Goal: Task Accomplishment & Management: Use online tool/utility

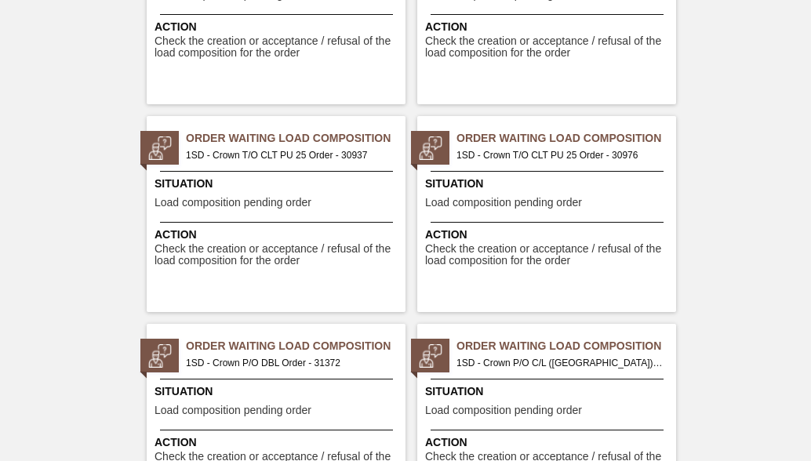
scroll to position [1726, 0]
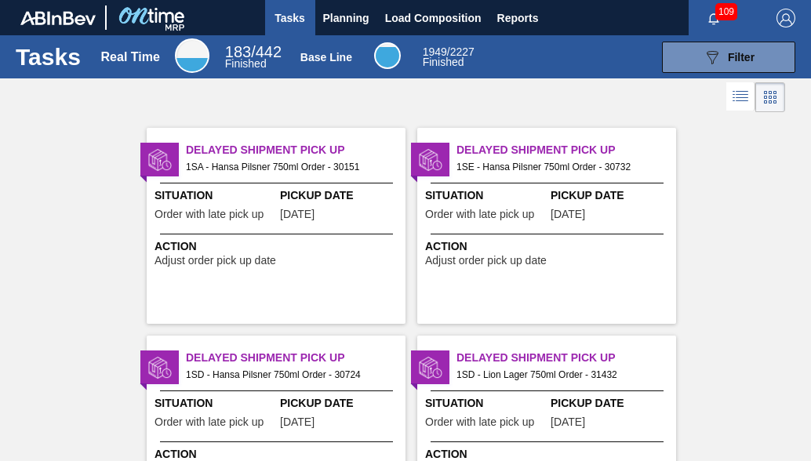
click at [746, 95] on icon at bounding box center [742, 94] width 13 height 1
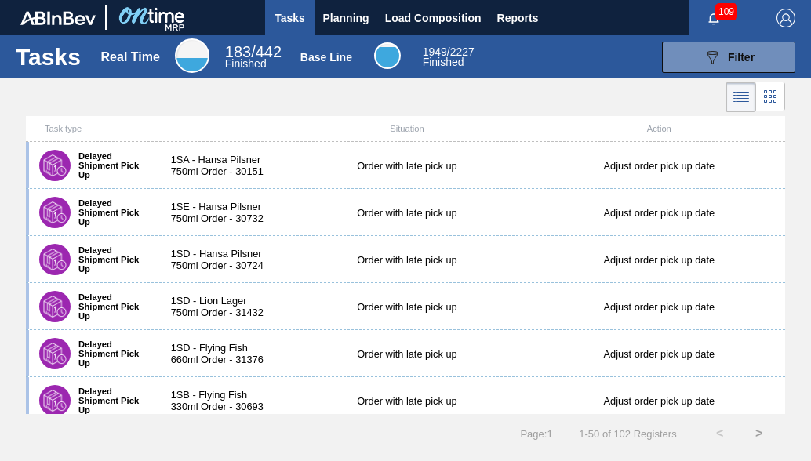
click at [742, 96] on icon at bounding box center [741, 97] width 19 height 19
click at [737, 48] on div "089F7B8B-B2A5-4AFE-B5C0-19BA573D28AC Filter" at bounding box center [729, 57] width 52 height 19
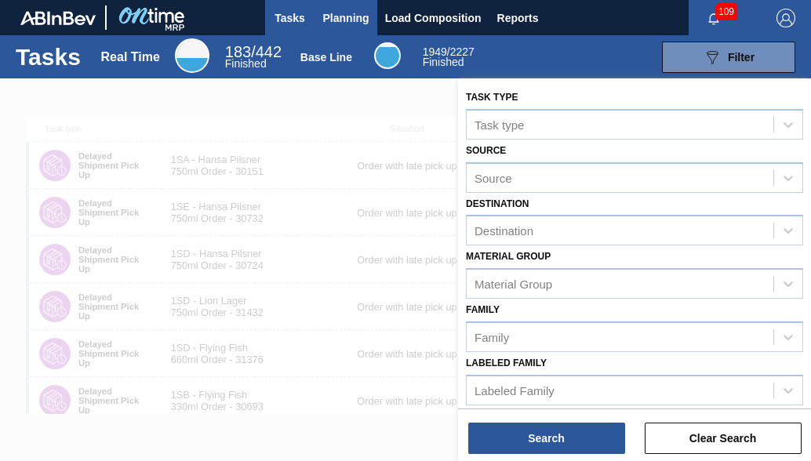
click at [356, 20] on span "Planning" at bounding box center [346, 18] width 46 height 19
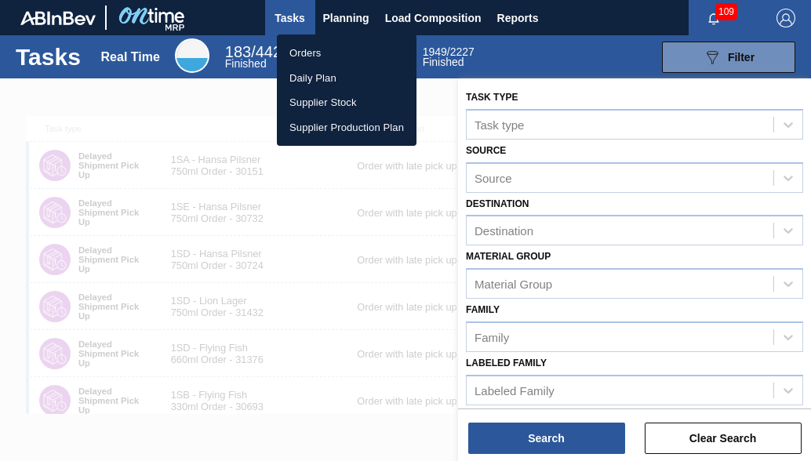
click at [319, 49] on li "Orders" at bounding box center [347, 53] width 140 height 25
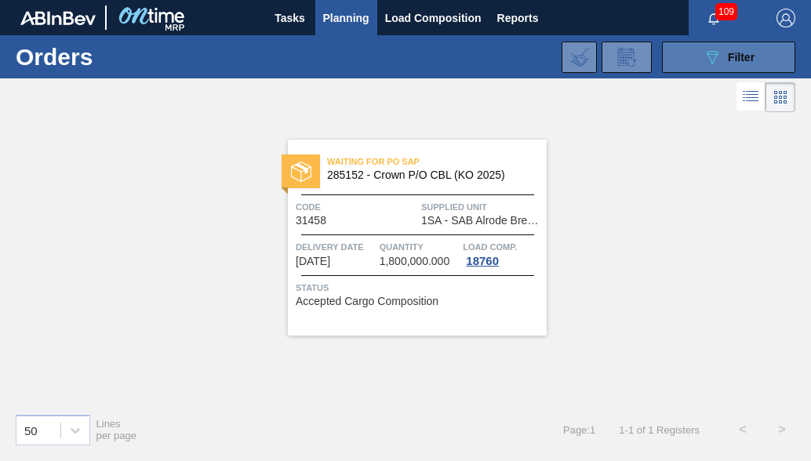
click at [739, 68] on button "089F7B8B-B2A5-4AFE-B5C0-19BA573D28AC Filter" at bounding box center [728, 57] width 133 height 31
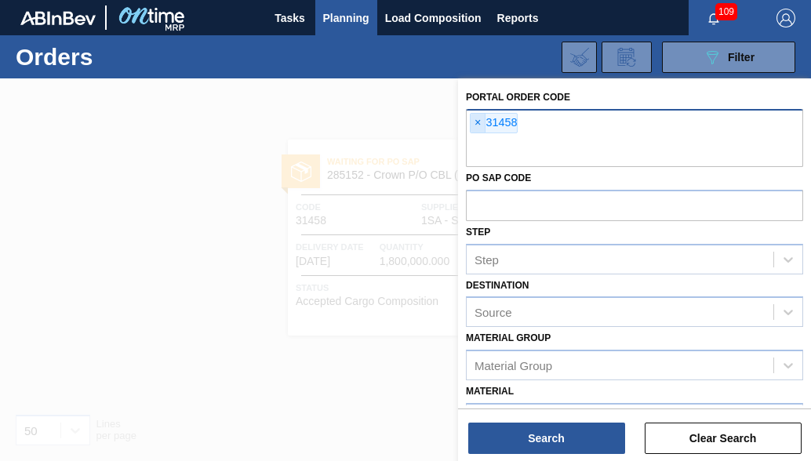
click at [475, 122] on span "×" at bounding box center [478, 123] width 15 height 19
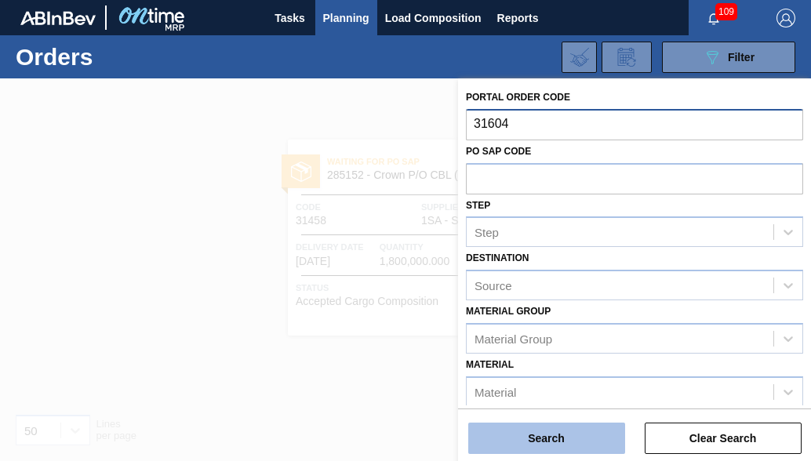
type input "31604"
click at [545, 432] on button "Search" at bounding box center [546, 438] width 157 height 31
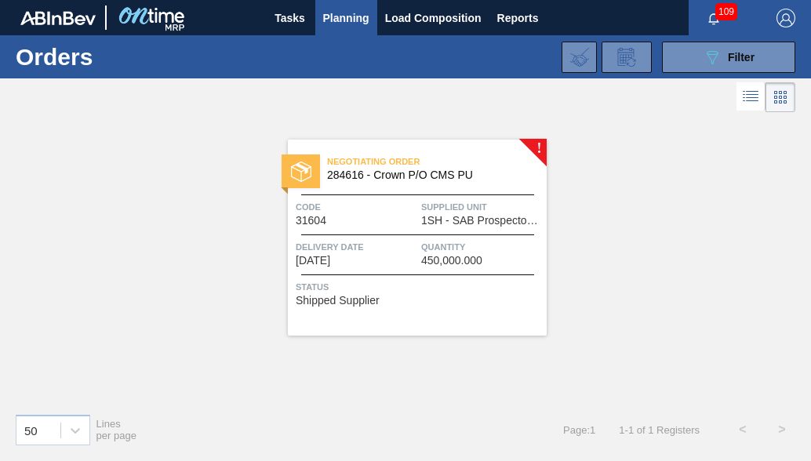
click at [402, 242] on span "Delivery Date" at bounding box center [357, 247] width 122 height 16
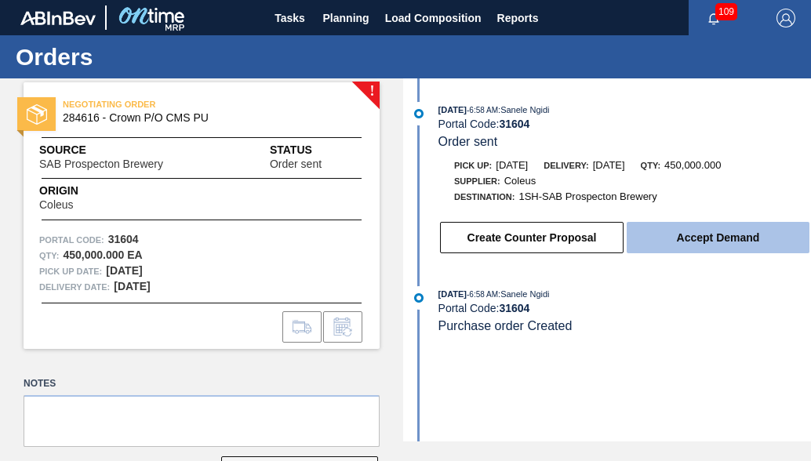
click at [672, 249] on button "Accept Demand" at bounding box center [718, 237] width 183 height 31
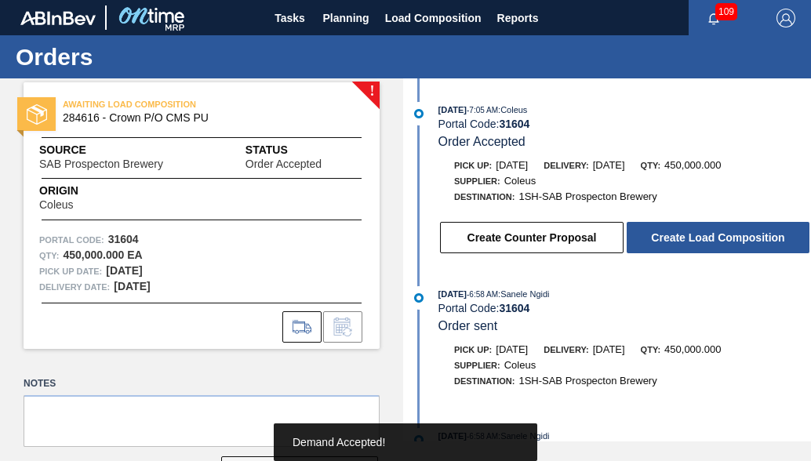
click at [672, 249] on button "Create Load Composition" at bounding box center [718, 237] width 183 height 31
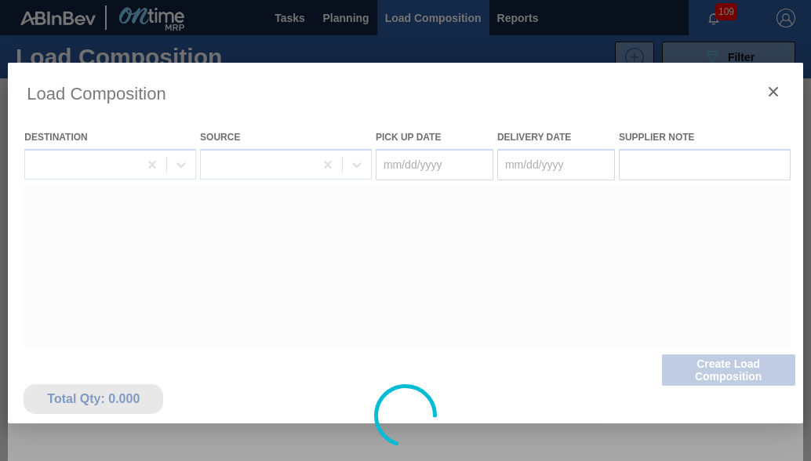
type Date "[DATE]"
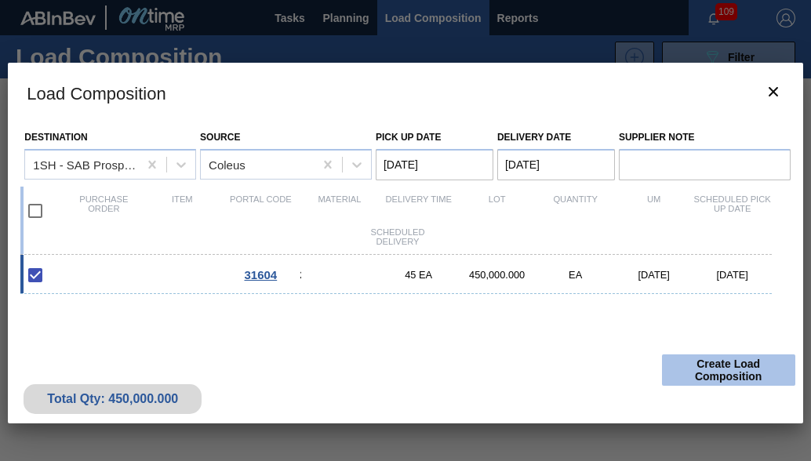
click at [741, 376] on button "Create Load Composition" at bounding box center [728, 370] width 133 height 31
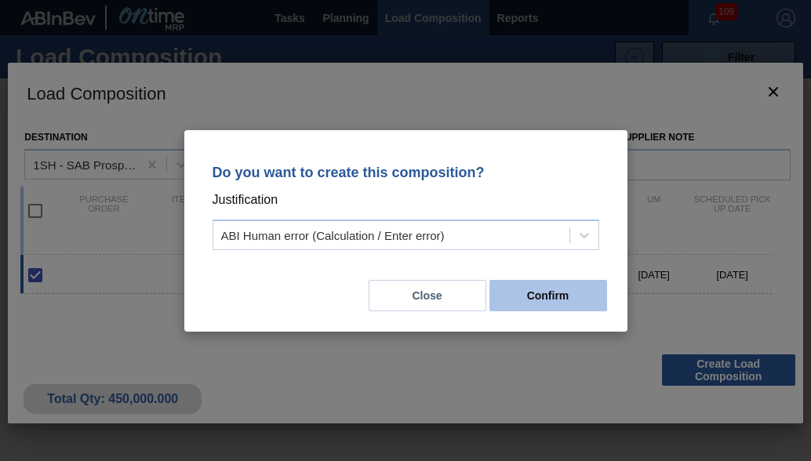
click at [568, 293] on button "Confirm" at bounding box center [549, 295] width 118 height 31
